Goal: Transaction & Acquisition: Purchase product/service

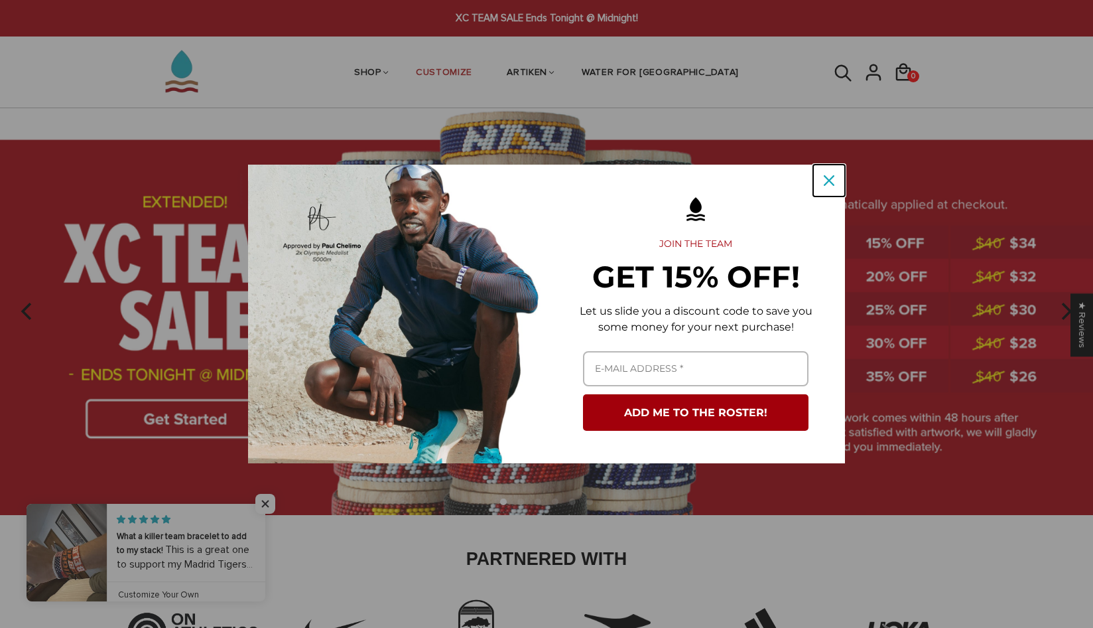
click at [829, 180] on icon "close icon" at bounding box center [829, 180] width 11 height 11
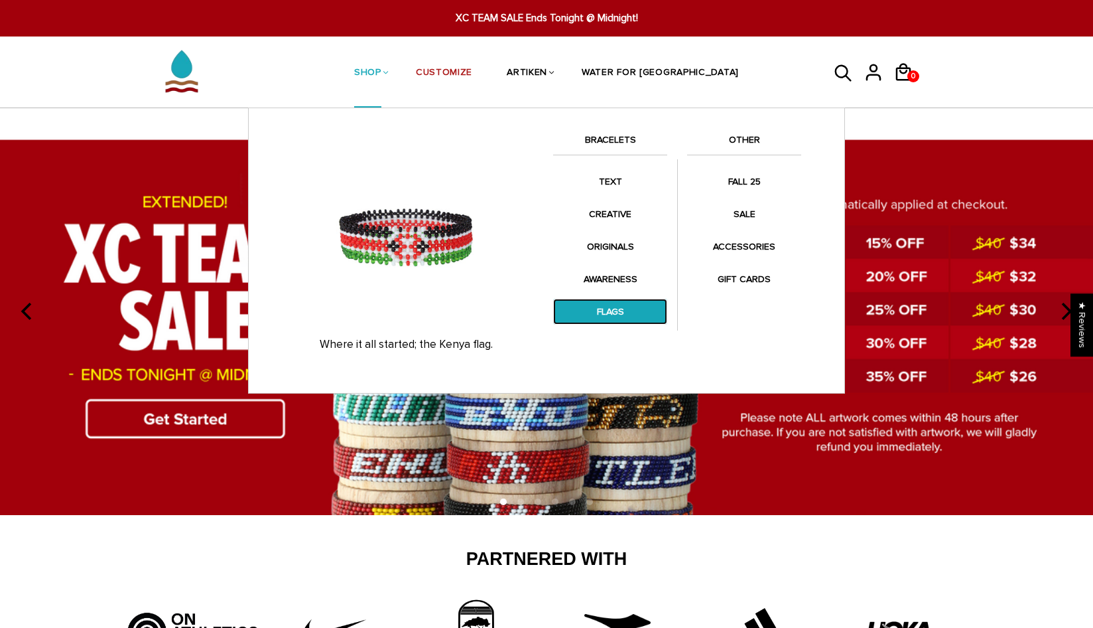
click at [608, 316] on link "FLAGS" at bounding box center [610, 312] width 114 height 26
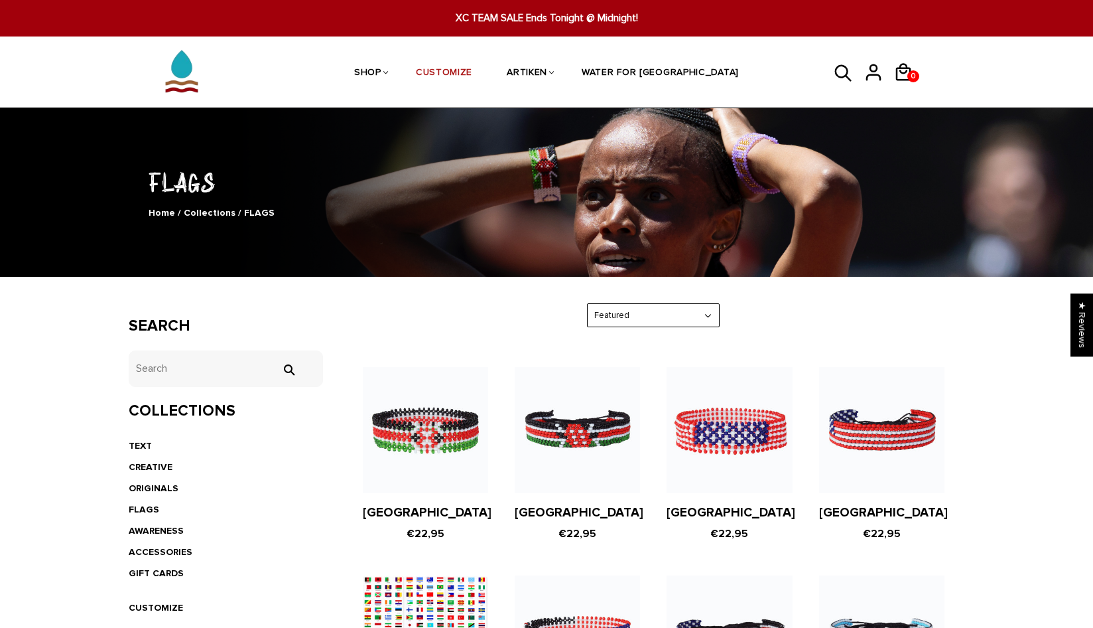
click at [263, 500] on li "FLAGS" at bounding box center [226, 509] width 194 height 21
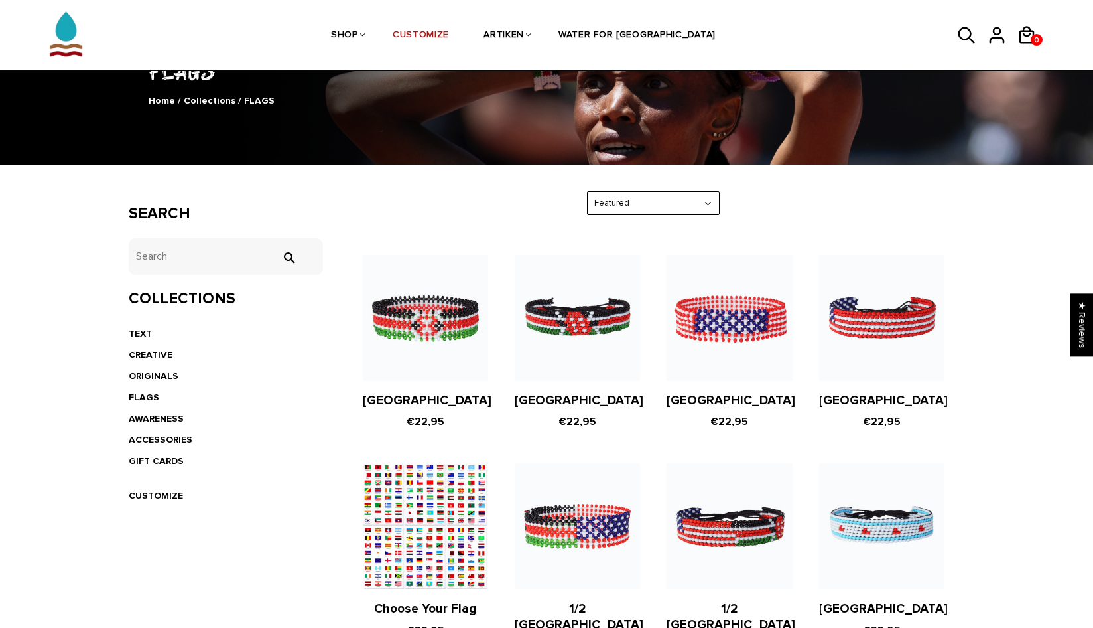
scroll to position [114, 0]
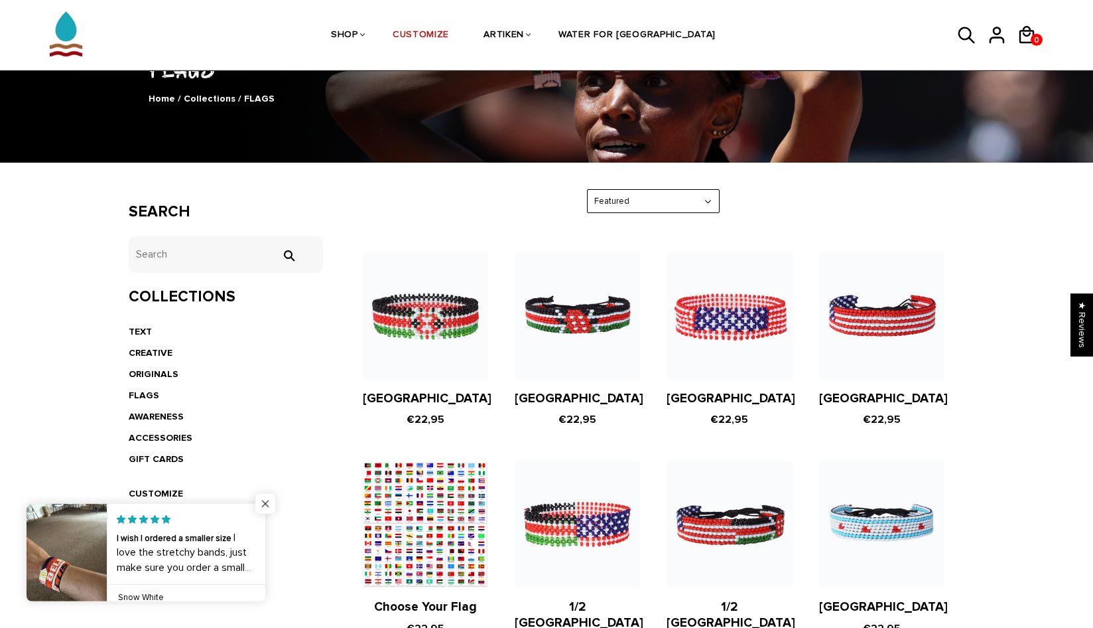
click at [269, 502] on span "Close popup widget" at bounding box center [265, 504] width 20 height 20
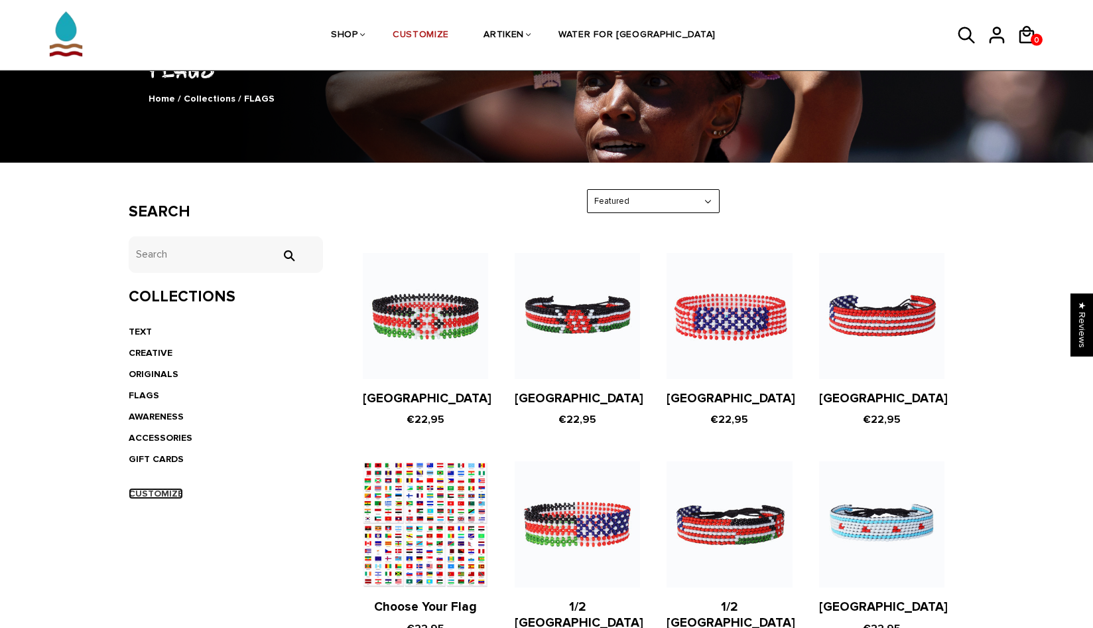
click at [149, 493] on link "CUSTOMIZE" at bounding box center [156, 493] width 54 height 11
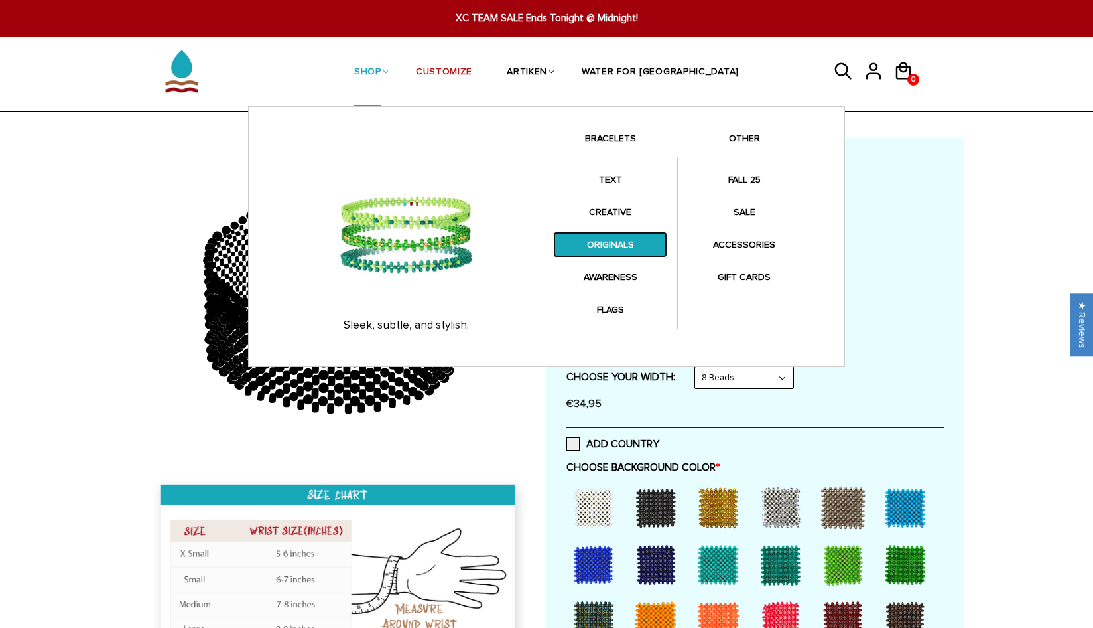
click at [607, 246] on link "ORIGINALS" at bounding box center [610, 245] width 114 height 26
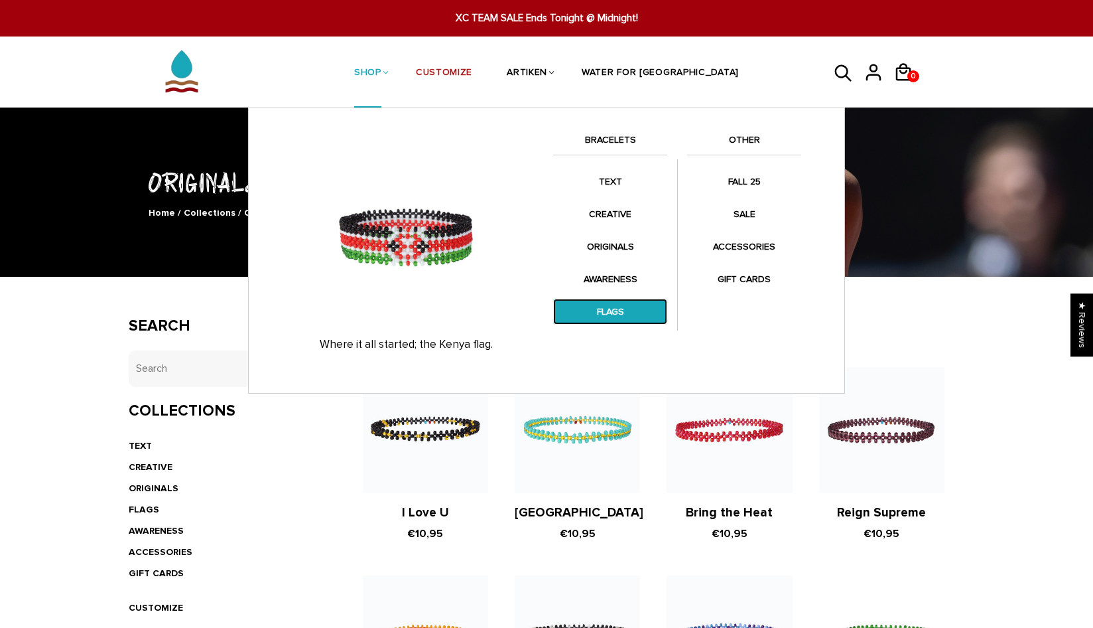
click at [620, 313] on link "FLAGS" at bounding box center [610, 312] width 114 height 26
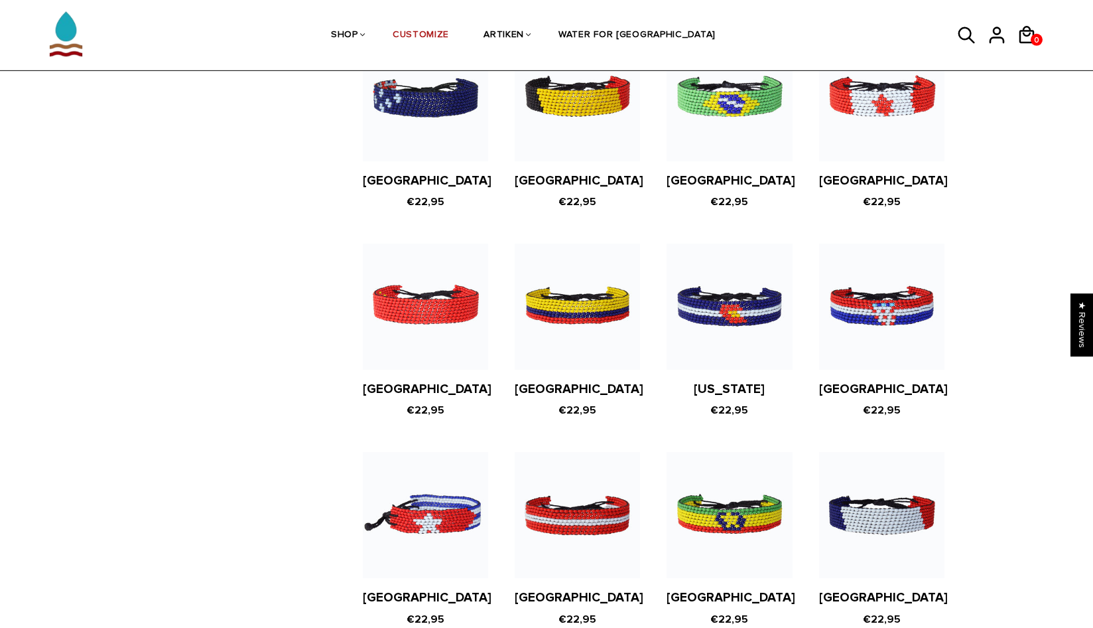
scroll to position [1384, 0]
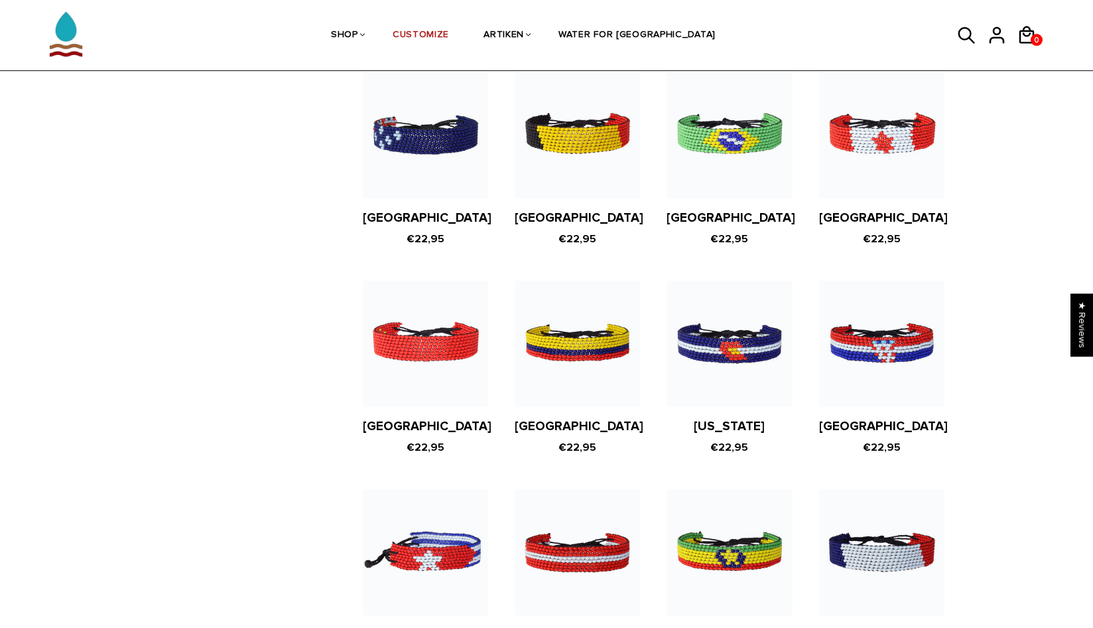
click at [729, 335] on figure at bounding box center [729, 343] width 125 height 125
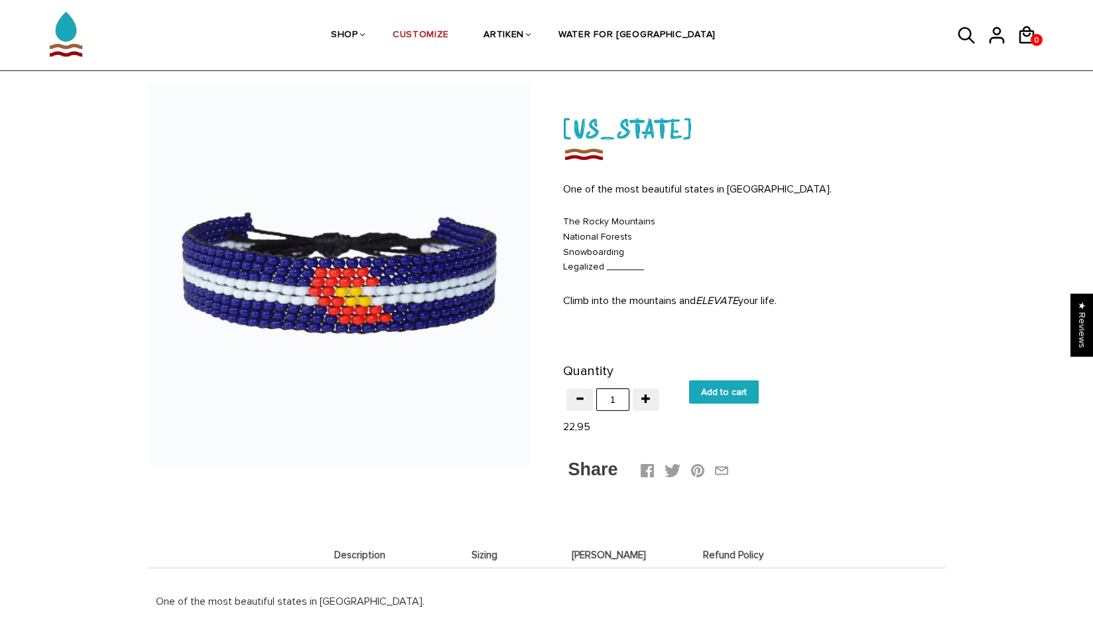
scroll to position [51, 0]
click at [478, 560] on span "Sizing" at bounding box center [485, 555] width 118 height 11
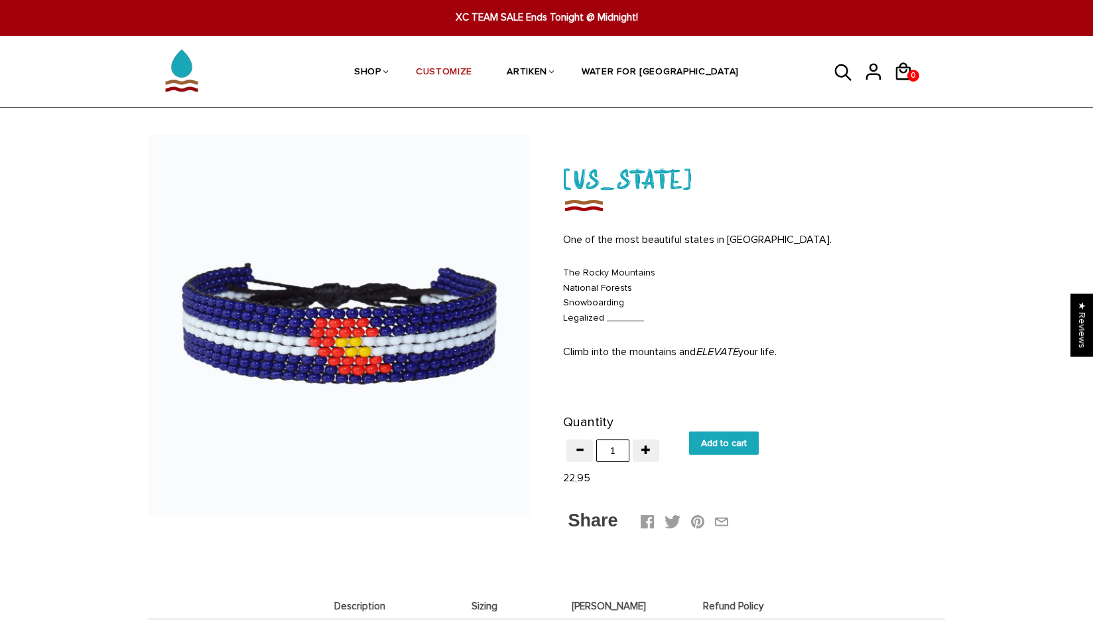
scroll to position [0, 0]
click at [727, 443] on input "Add to cart" at bounding box center [724, 443] width 70 height 23
type input "Add to cart"
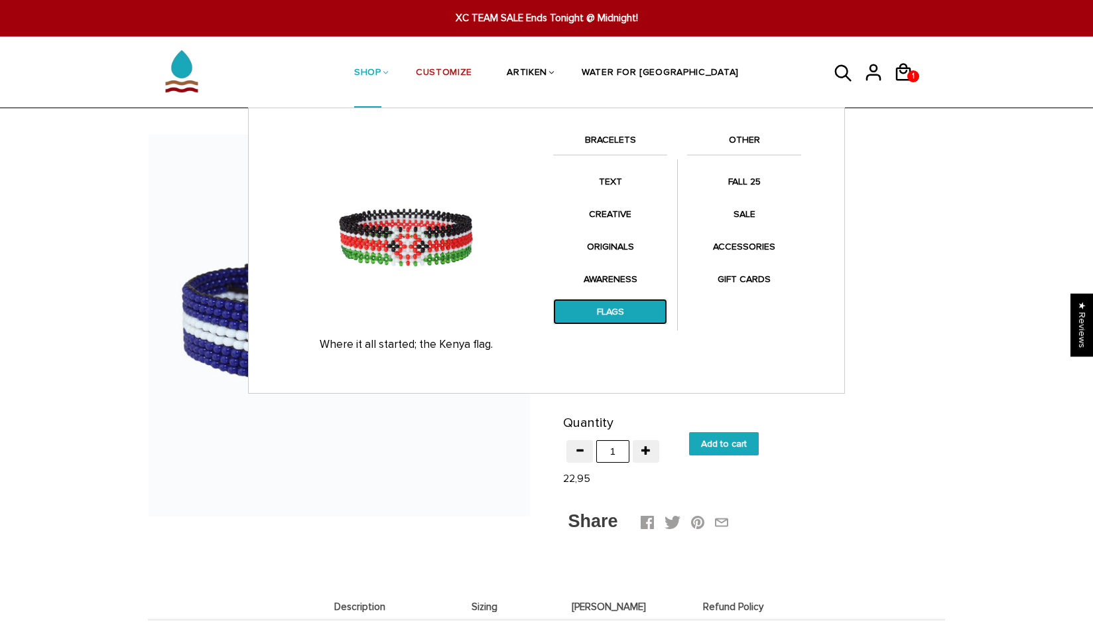
click at [605, 310] on link "FLAGS" at bounding box center [610, 312] width 114 height 26
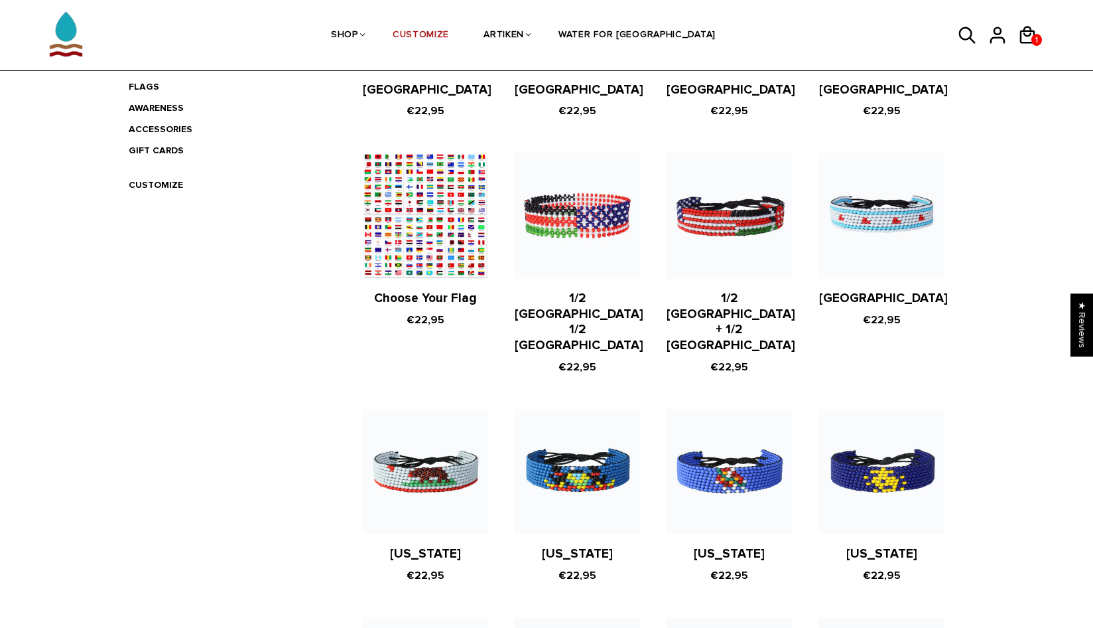
scroll to position [424, 0]
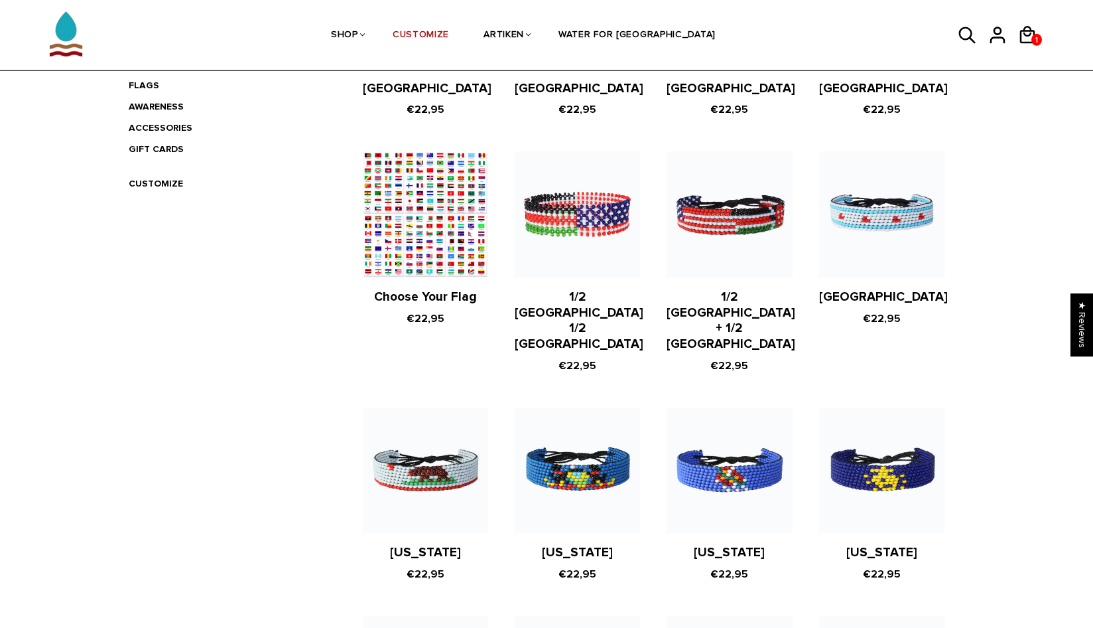
click at [425, 244] on figure at bounding box center [425, 213] width 125 height 125
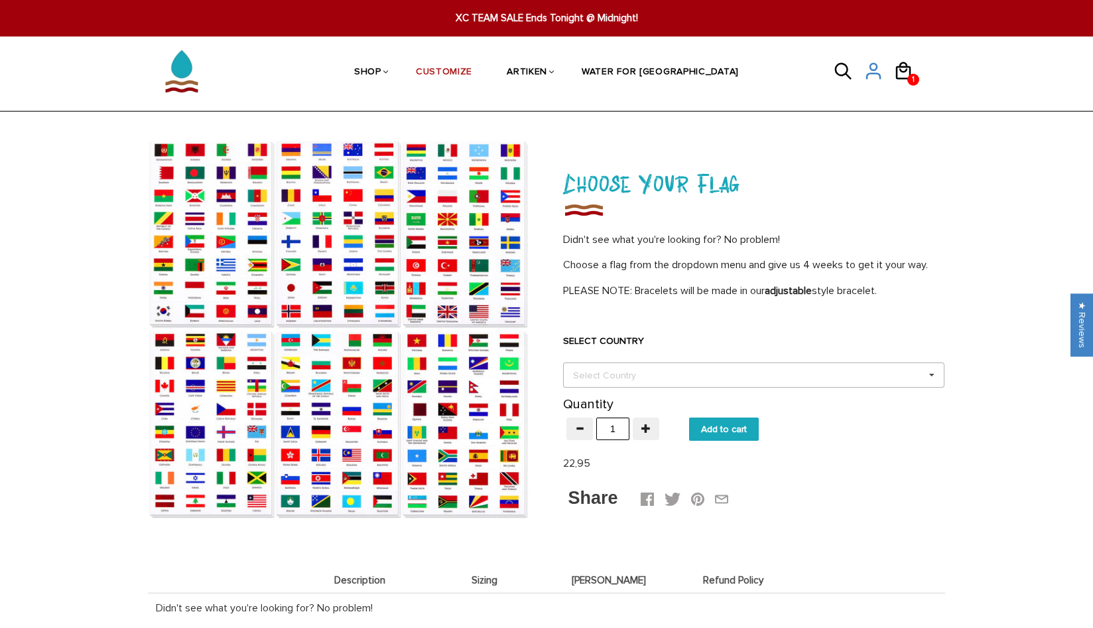
click at [624, 385] on div "Select Country Others [GEOGRAPHIC_DATA] [GEOGRAPHIC_DATA] [GEOGRAPHIC_DATA] [GE…" at bounding box center [754, 374] width 382 height 25
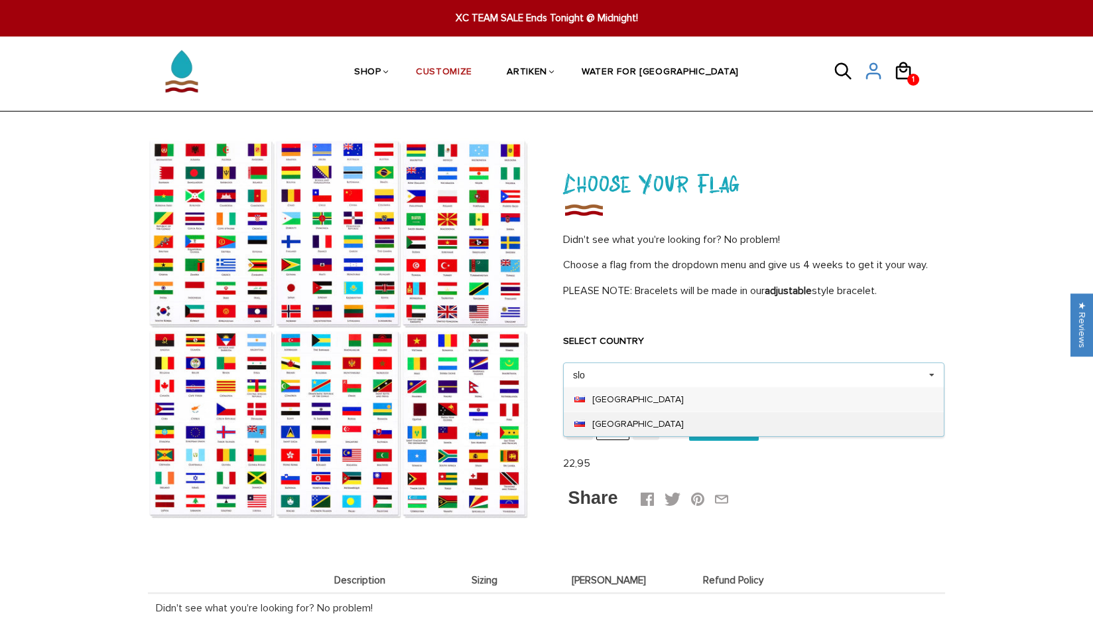
type input "slo"
click at [611, 427] on div "[GEOGRAPHIC_DATA]" at bounding box center [754, 423] width 380 height 25
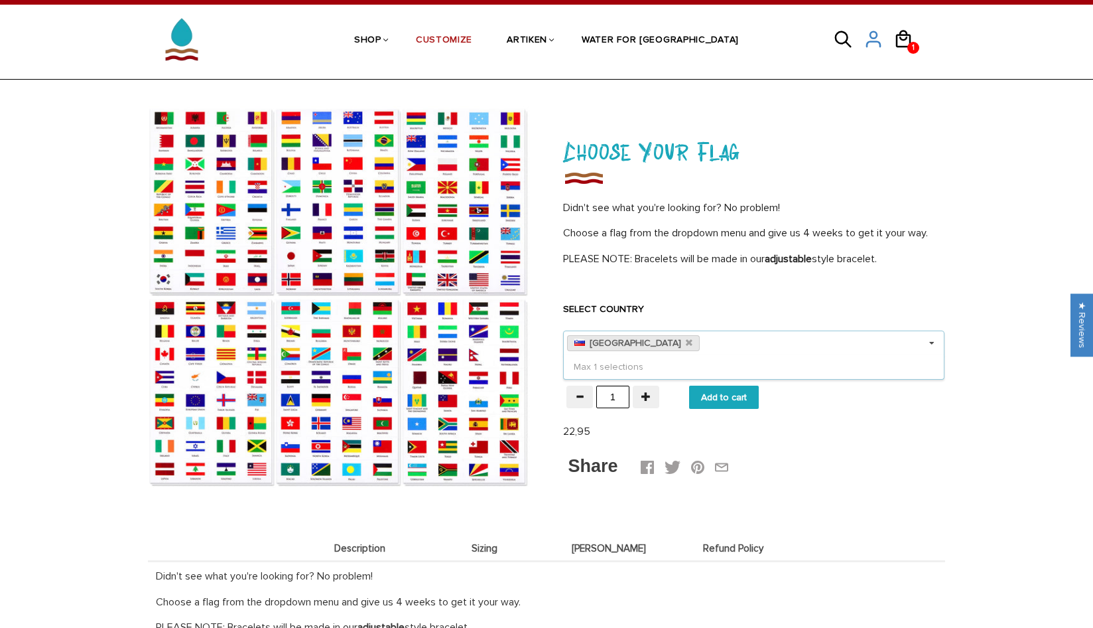
scroll to position [23, 0]
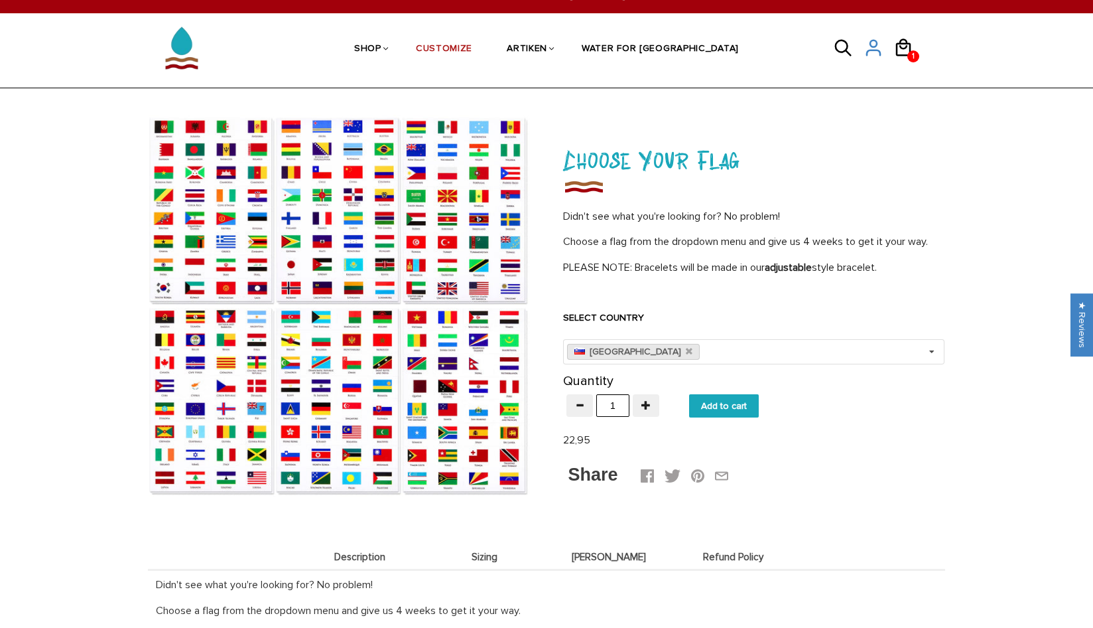
click at [720, 405] on input "Add to cart" at bounding box center [724, 405] width 70 height 23
type input "Add to cart"
click at [725, 559] on span "Refund Policy" at bounding box center [734, 556] width 118 height 11
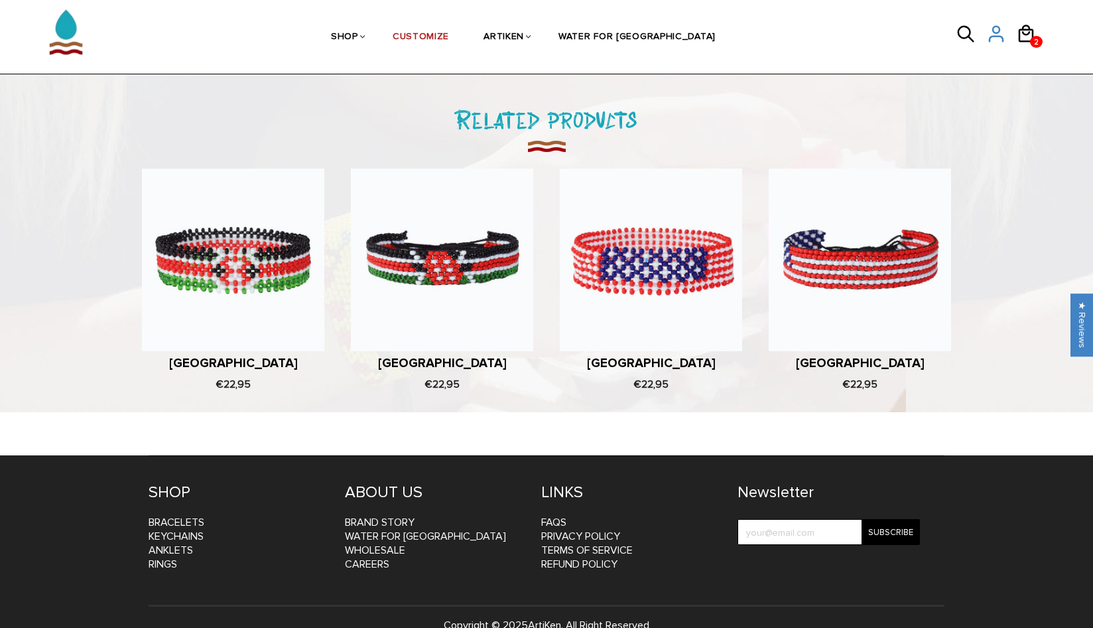
scroll to position [680, 0]
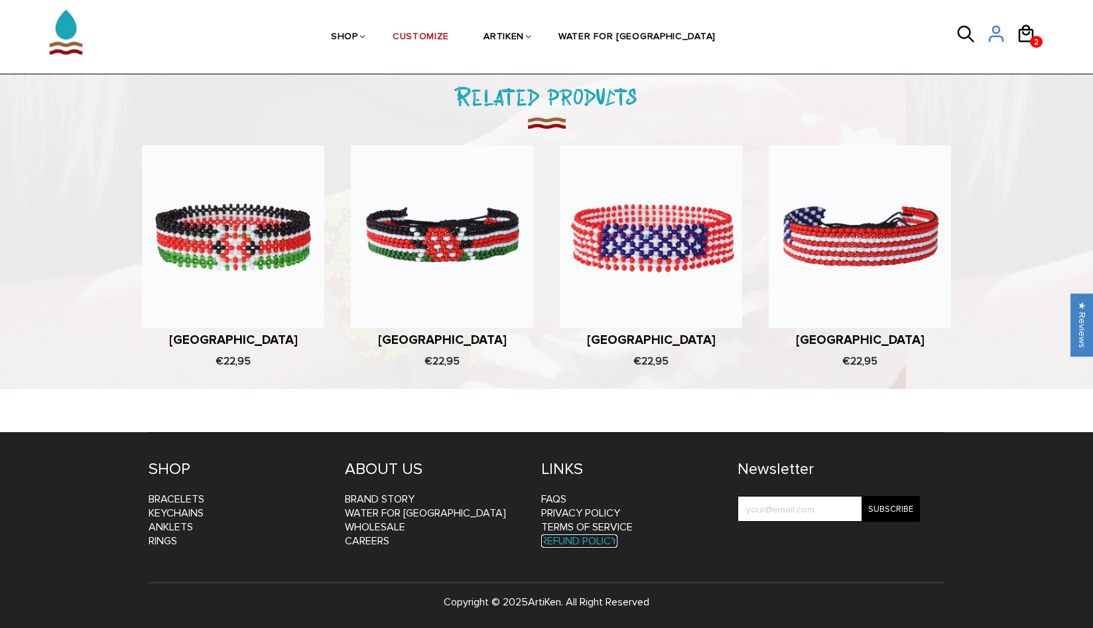
click at [576, 539] on link "Refund Policy" at bounding box center [579, 540] width 76 height 13
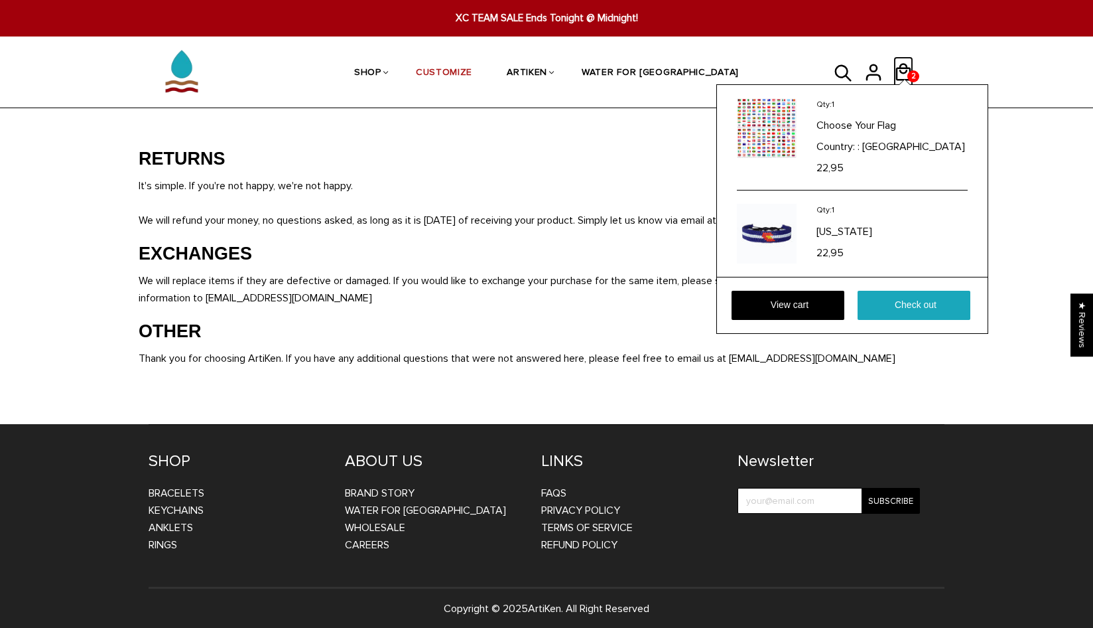
click at [905, 71] on icon at bounding box center [904, 72] width 20 height 32
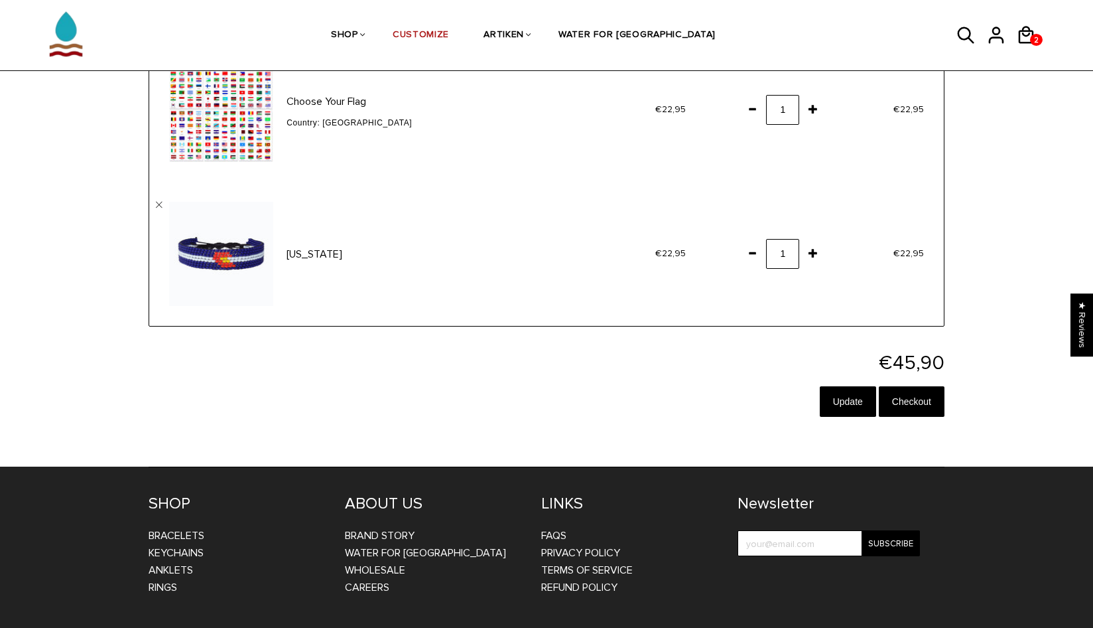
scroll to position [141, 0]
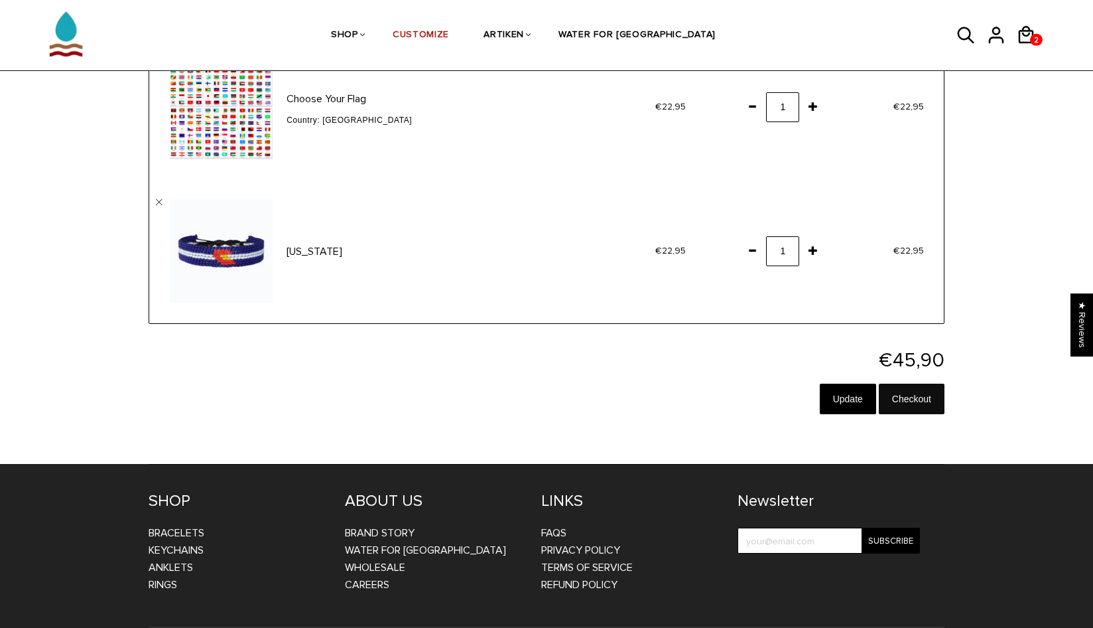
click at [899, 402] on input "Checkout" at bounding box center [912, 399] width 66 height 31
